Goal: Transaction & Acquisition: Obtain resource

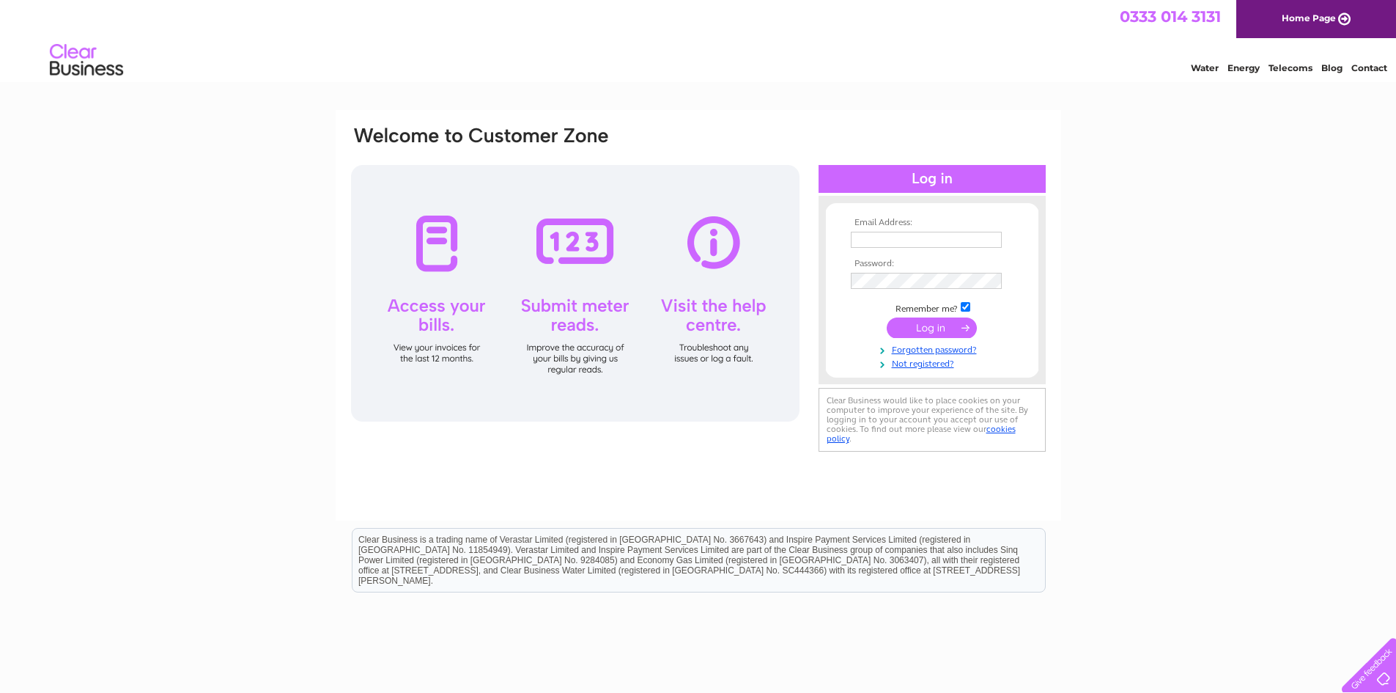
type input "info@baccastings.co.uk"
click at [927, 325] on input "submit" at bounding box center [932, 327] width 90 height 21
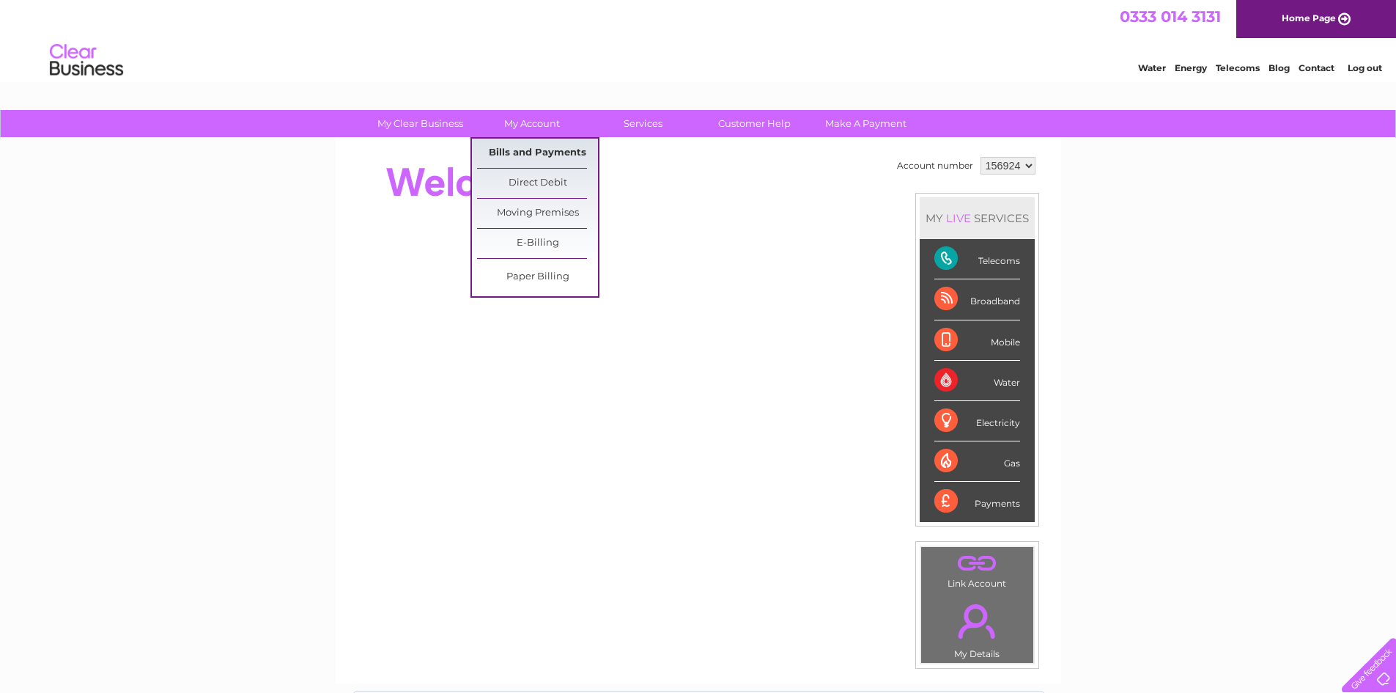
click at [539, 149] on link "Bills and Payments" at bounding box center [537, 153] width 121 height 29
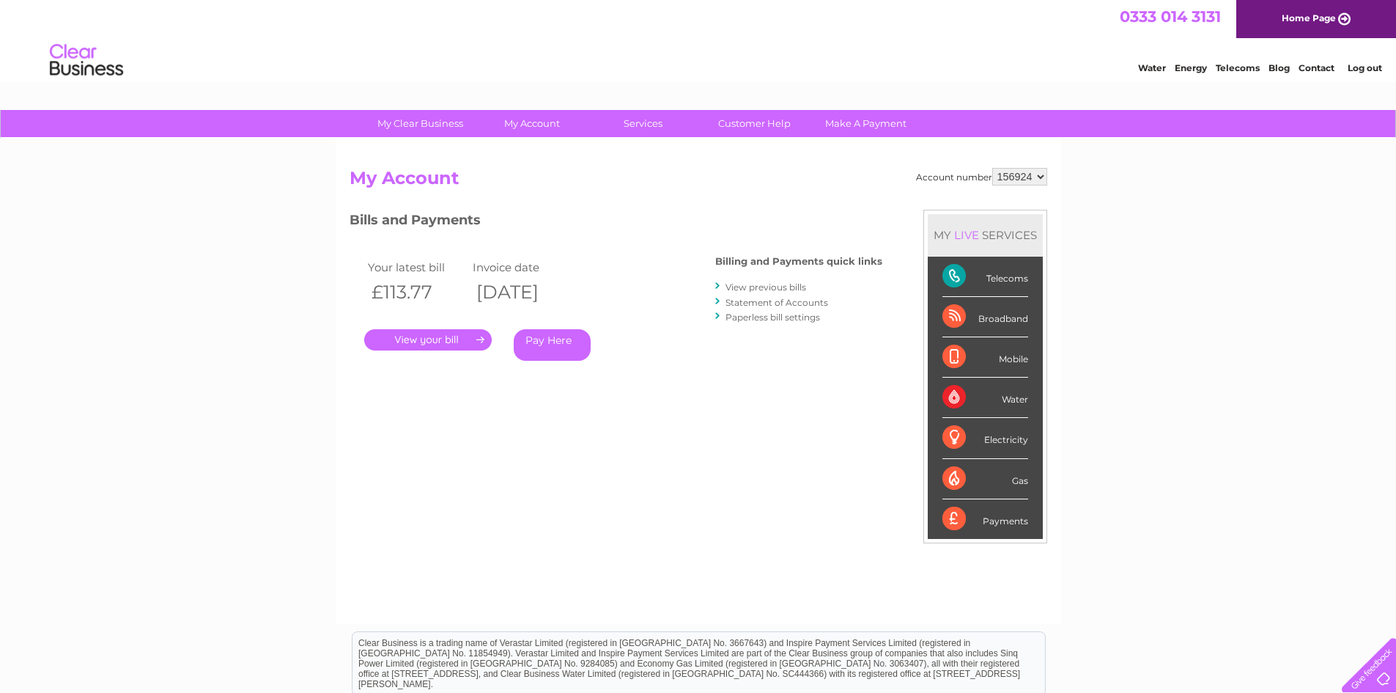
click at [429, 342] on link "." at bounding box center [428, 339] width 128 height 21
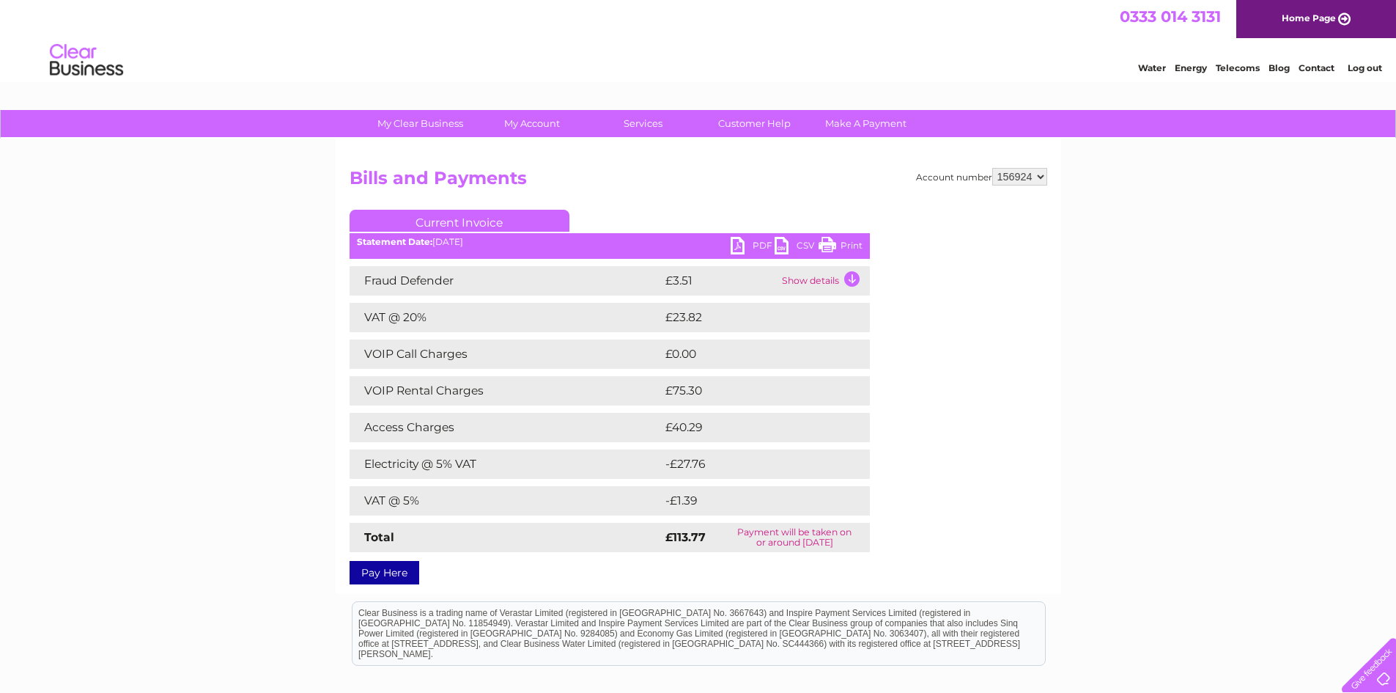
click at [742, 241] on link "PDF" at bounding box center [753, 247] width 44 height 21
click at [1362, 71] on link "Log out" at bounding box center [1365, 67] width 34 height 11
